Goal: Task Accomplishment & Management: Manage account settings

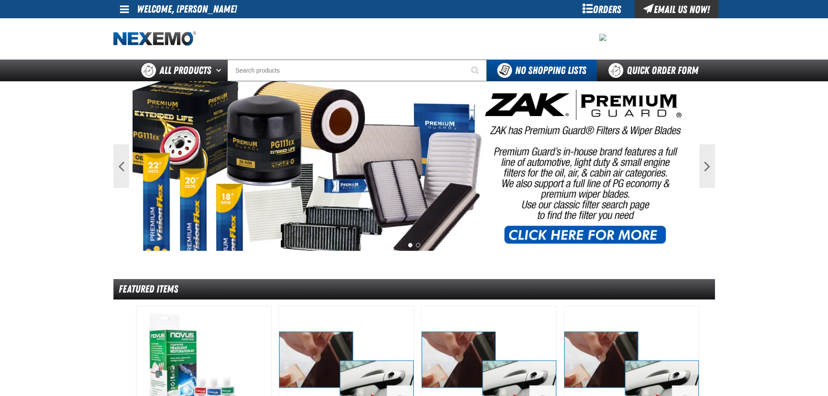
click at [126, 10] on span at bounding box center [124, 9] width 9 height 10
click at [126, 27] on link "My Account My Account" at bounding box center [136, 26] width 39 height 8
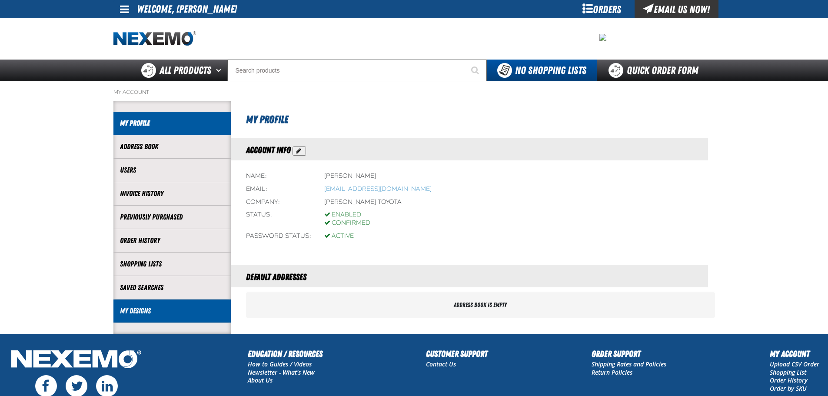
click at [149, 314] on link "My Designs" at bounding box center [172, 311] width 104 height 10
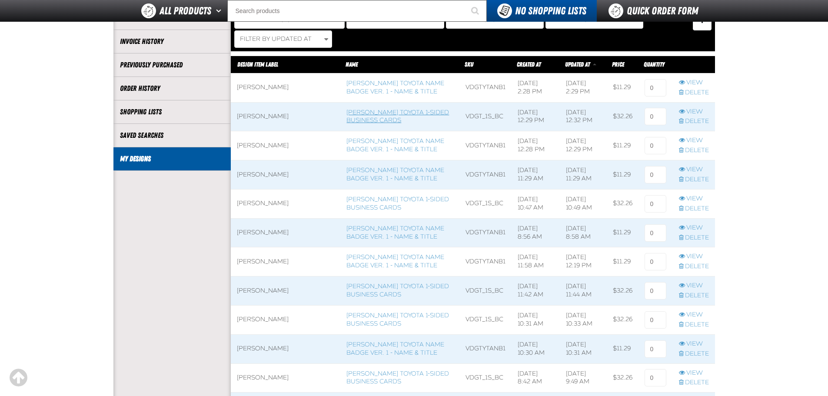
scroll to position [87, 0]
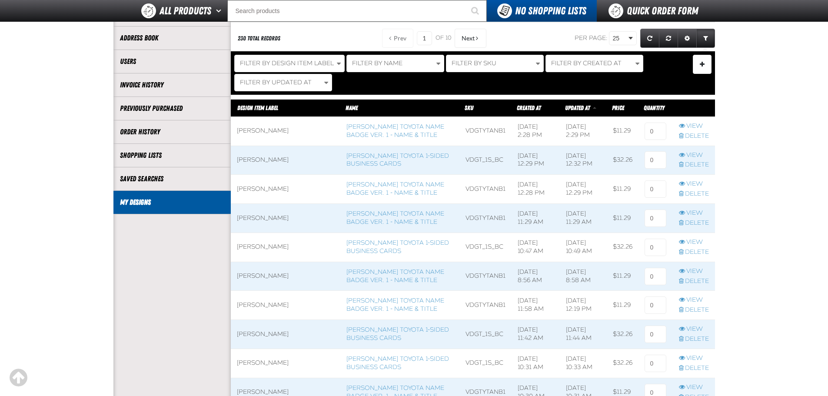
click at [254, 130] on span at bounding box center [286, 131] width 110 height 29
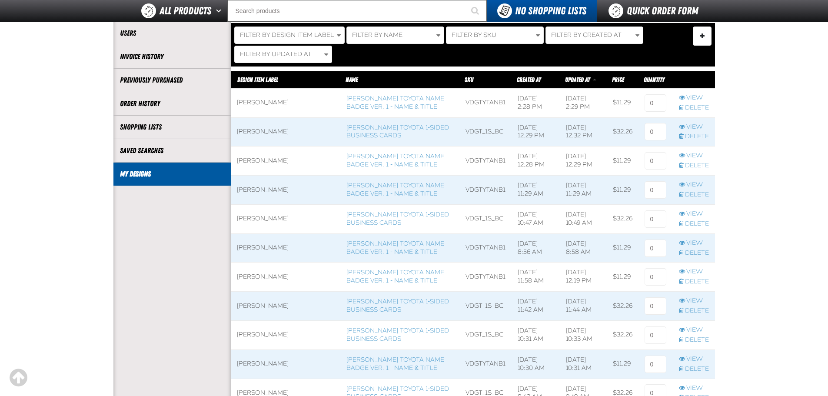
scroll to position [130, 0]
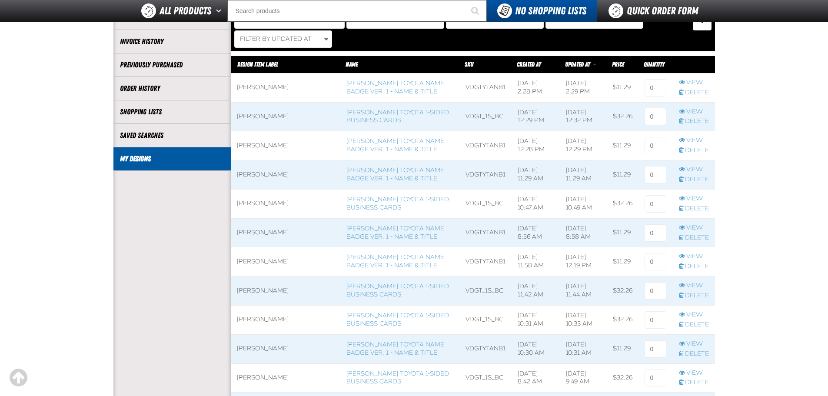
click at [263, 204] on span at bounding box center [286, 204] width 110 height 29
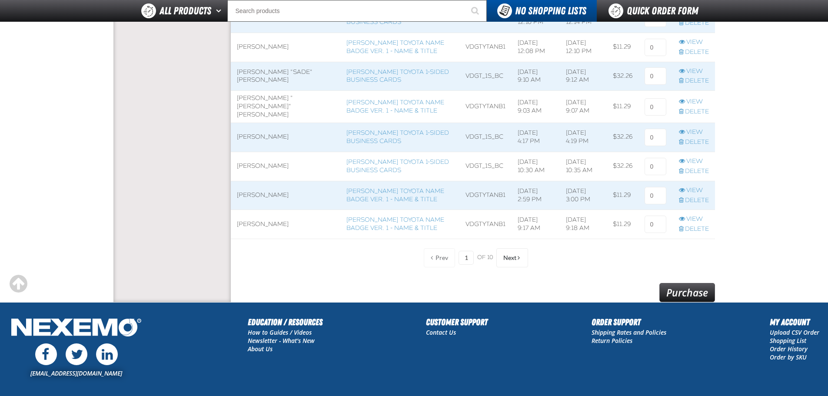
scroll to position [696, 0]
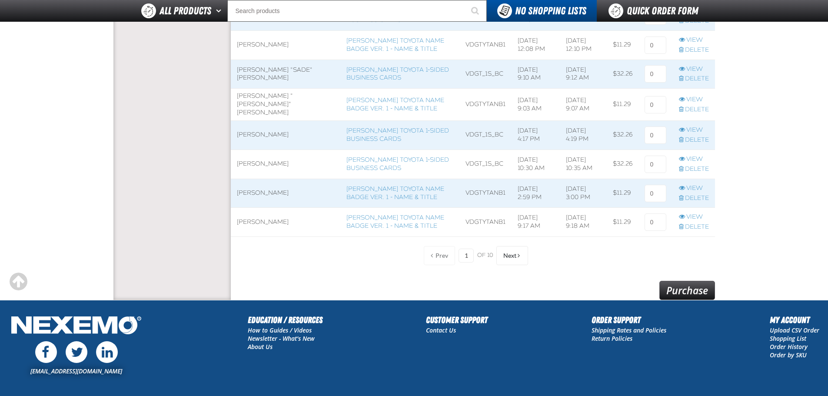
click at [246, 186] on span at bounding box center [286, 193] width 110 height 29
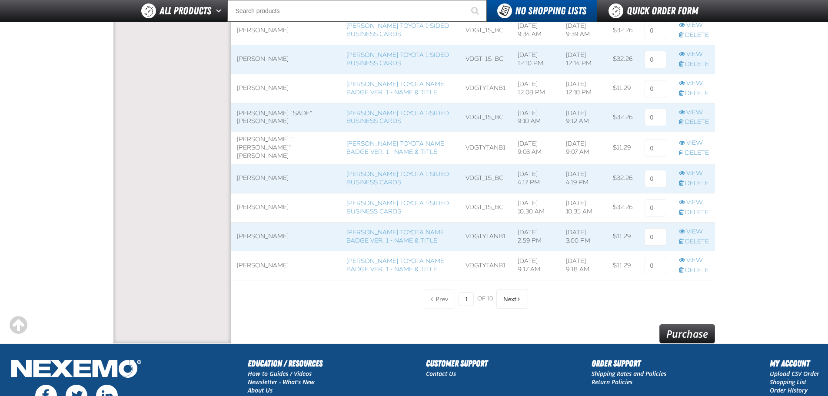
click at [588, 275] on td "8/22/2025, 9:18 AM" at bounding box center [583, 265] width 47 height 29
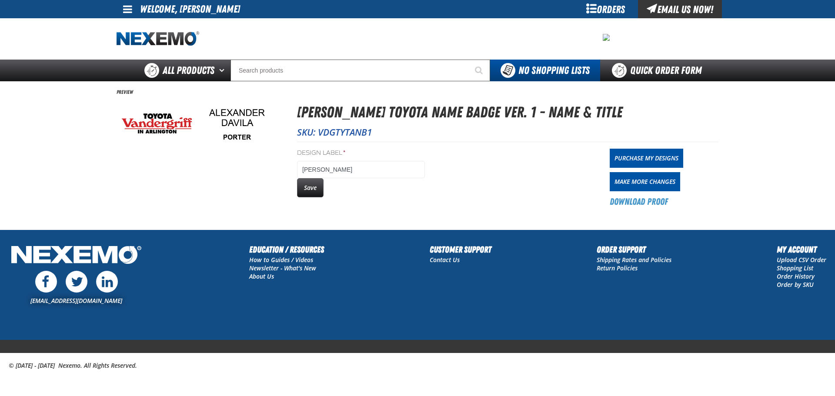
click at [134, 8] on link at bounding box center [128, 9] width 23 height 18
click at [130, 19] on ul "My Account My Account Support Ticket Support Ticket Sign Out Sign Out" at bounding box center [146, 34] width 59 height 33
